Goal: Information Seeking & Learning: Learn about a topic

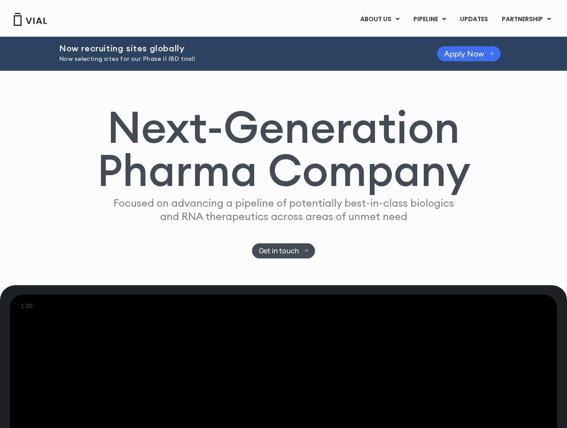
click at [471, 46] on link "Apply Now" at bounding box center [468, 53] width 63 height 15
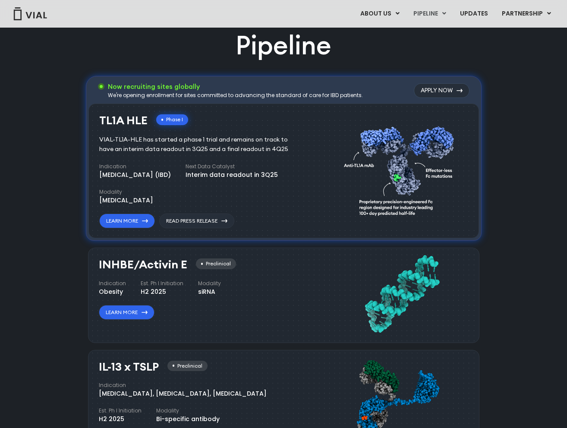
scroll to position [537, 0]
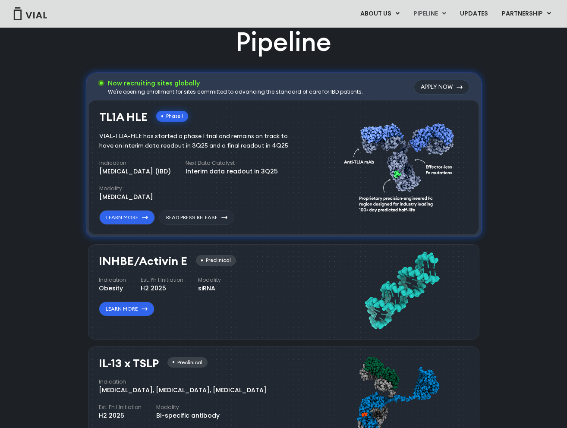
drag, startPoint x: 144, startPoint y: 140, endPoint x: 107, endPoint y: 120, distance: 41.7
click at [107, 120] on div "TL1A HLE Phase I VIAL-TL1A-HLE has started a phase 1 trial and remains on track…" at bounding box center [203, 168] width 209 height 114
click at [107, 120] on h3 "TL1A HLE" at bounding box center [123, 117] width 48 height 13
drag, startPoint x: 174, startPoint y: 115, endPoint x: 193, endPoint y: 115, distance: 19.0
click at [193, 115] on div "TL1A HLE Phase I VIAL-TL1A-HLE has started a phase 1 trial and remains on track…" at bounding box center [203, 168] width 209 height 114
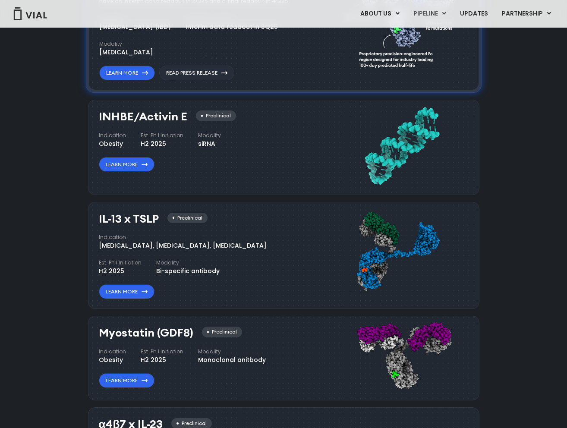
scroll to position [663, 0]
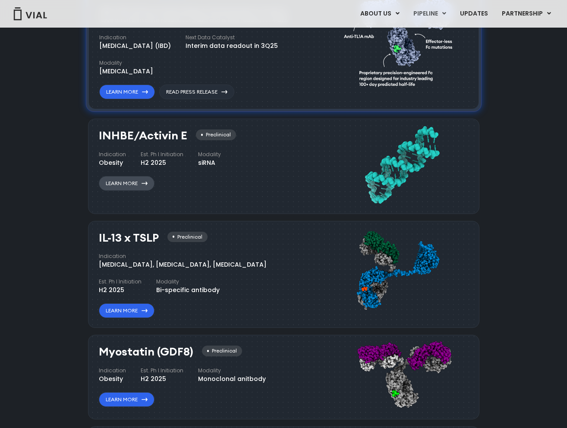
click at [144, 184] on icon at bounding box center [145, 183] width 6 height 3
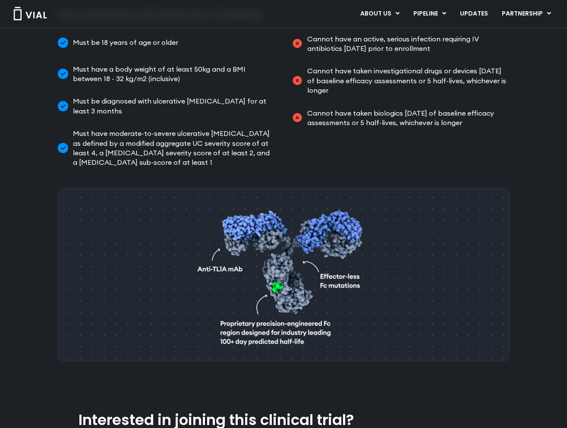
scroll to position [757, 0]
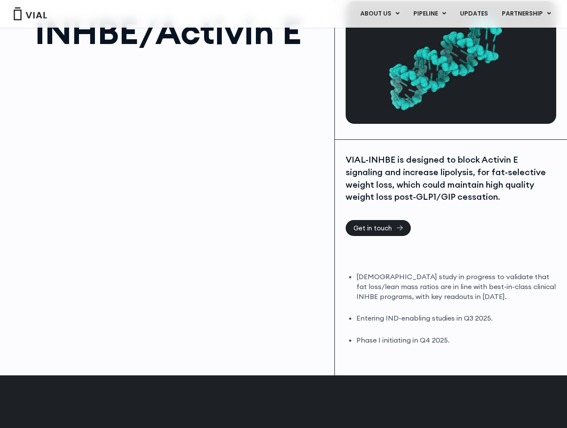
scroll to position [62, 0]
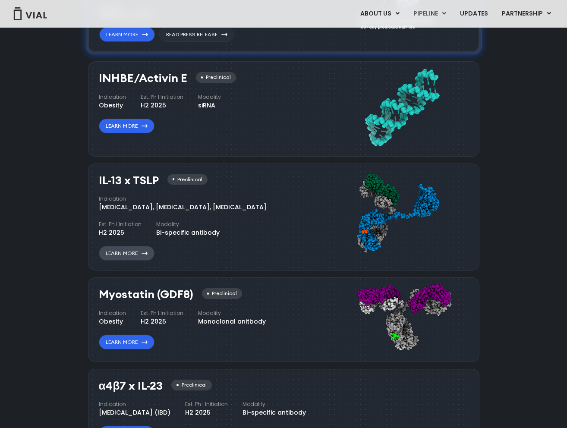
click at [143, 248] on link "Learn More" at bounding box center [127, 253] width 56 height 15
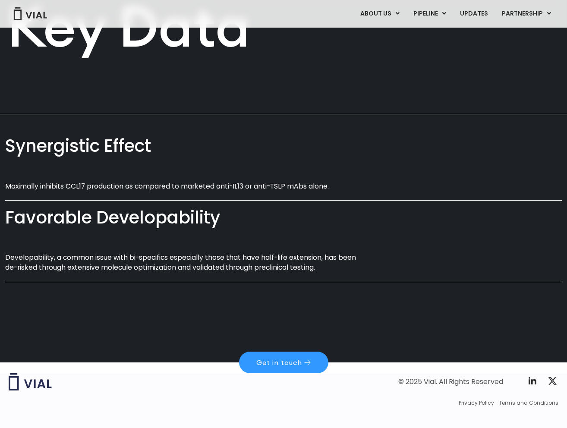
scroll to position [414, 0]
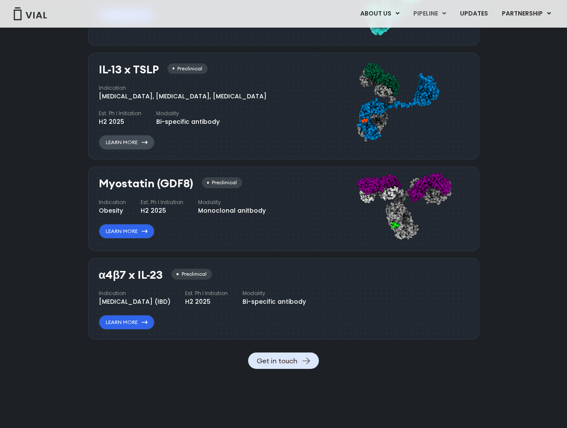
scroll to position [835, 0]
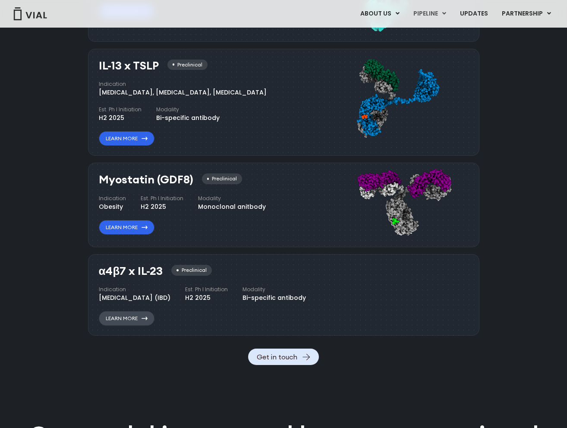
click at [133, 326] on link "Learn More" at bounding box center [127, 318] width 56 height 15
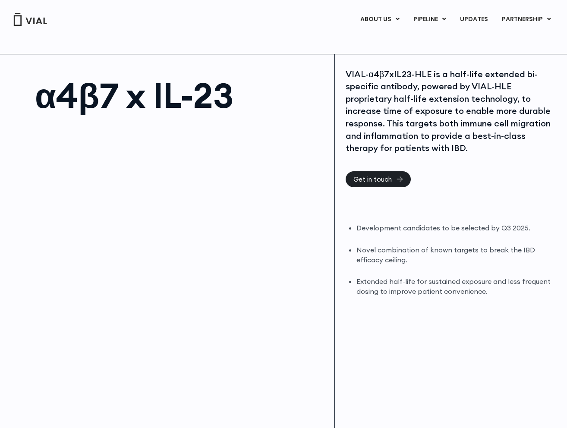
click at [560, 425] on div "VIAL-α4β7xIL23-HLE is a half-life extended bi-specific antibody, powered by VIA…" at bounding box center [451, 257] width 232 height 407
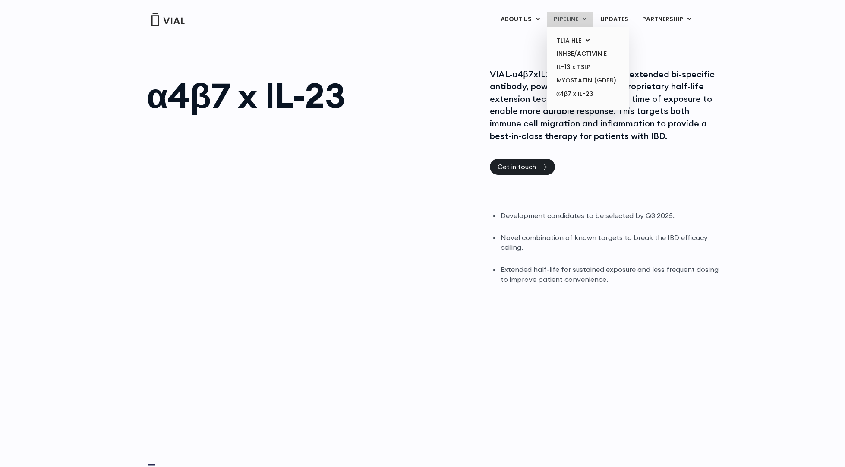
click at [567, 17] on link "PIPELINE" at bounding box center [570, 19] width 46 height 15
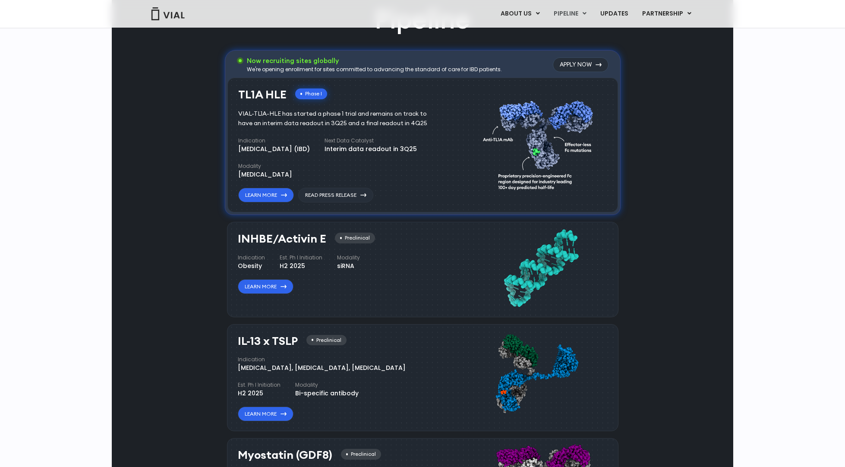
scroll to position [640, 0]
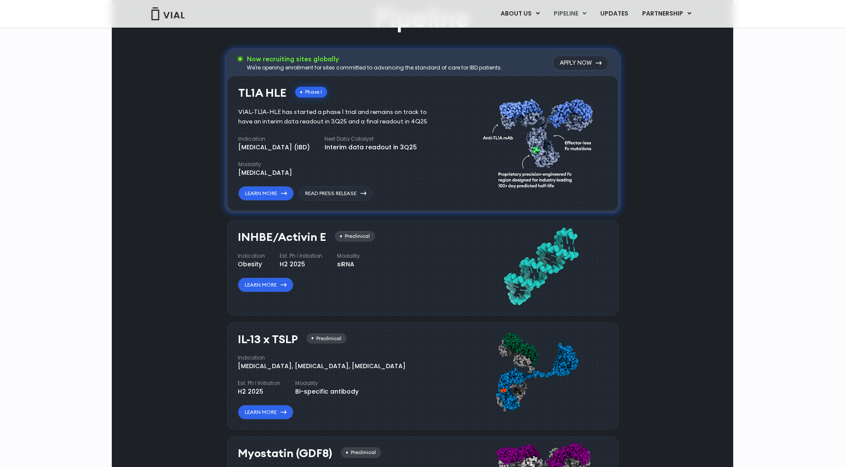
click at [171, 11] on img at bounding box center [168, 13] width 35 height 13
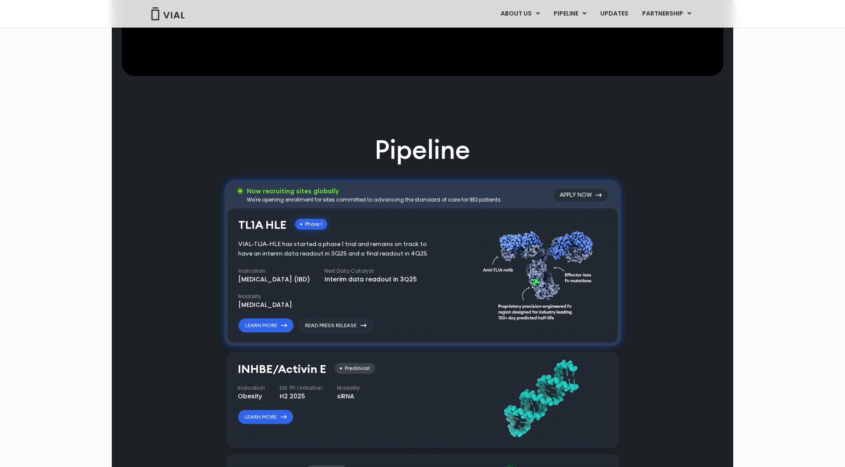
scroll to position [524, 0]
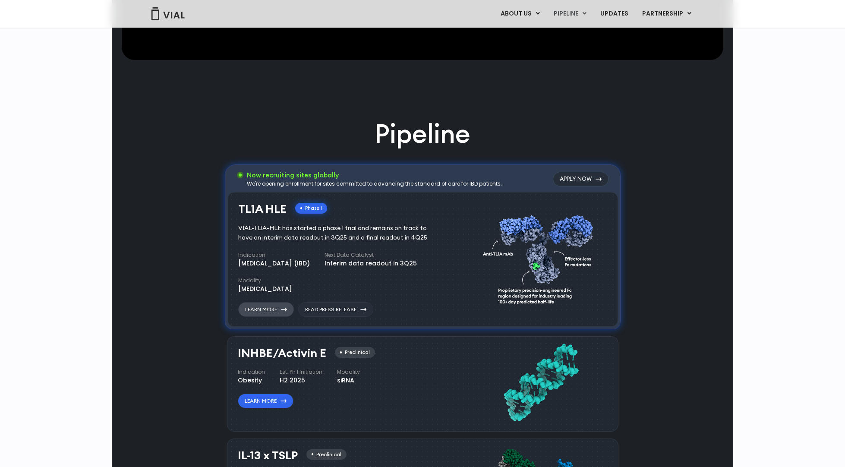
click at [288, 310] on link "Learn More" at bounding box center [266, 309] width 56 height 15
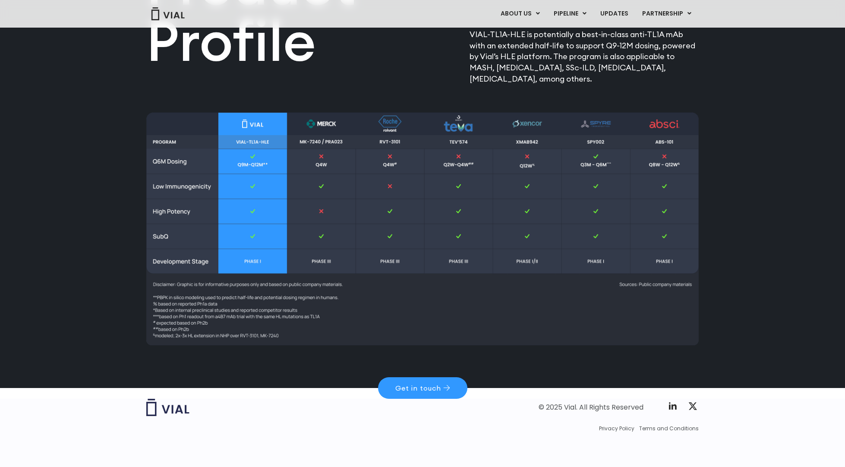
scroll to position [1121, 0]
drag, startPoint x: 168, startPoint y: 222, endPoint x: 374, endPoint y: 280, distance: 213.4
click at [572, 221] on img at bounding box center [422, 229] width 553 height 233
